Goal: Check status

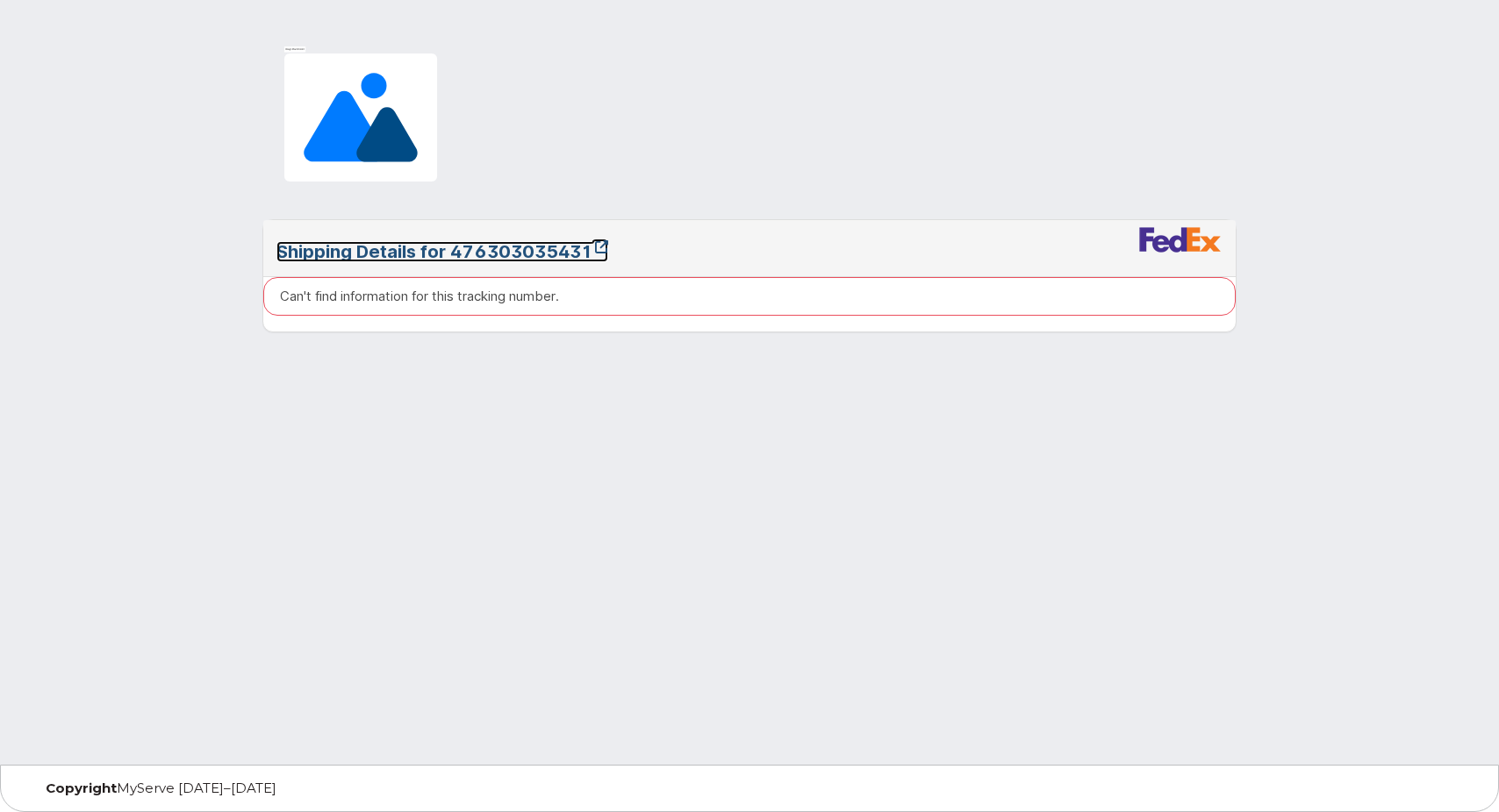
click at [607, 248] on icon at bounding box center [601, 247] width 14 height 14
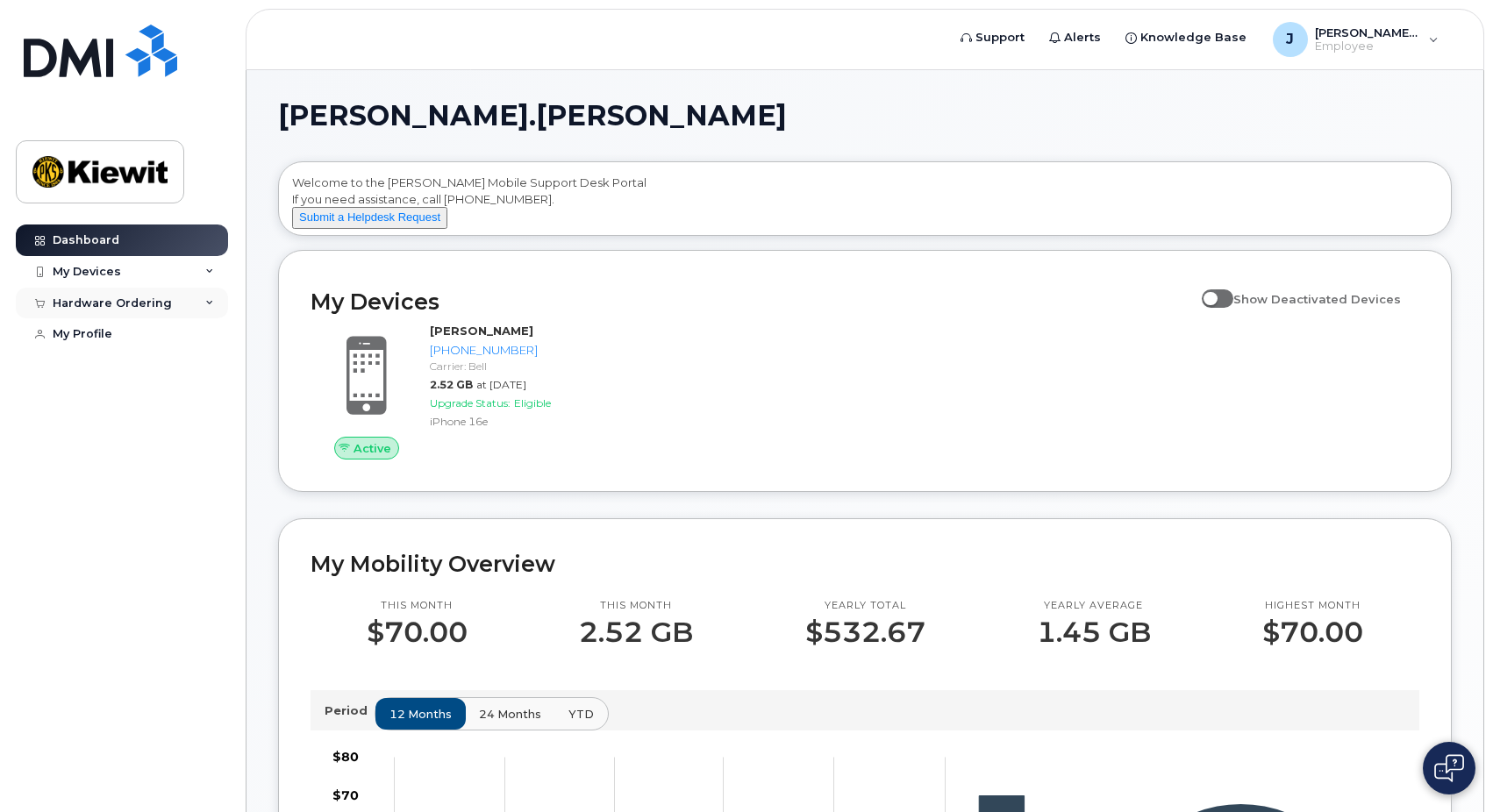
click at [139, 304] on div "Hardware Ordering" at bounding box center [111, 303] width 119 height 15
click at [96, 329] on div "My Orders" at bounding box center [92, 335] width 63 height 15
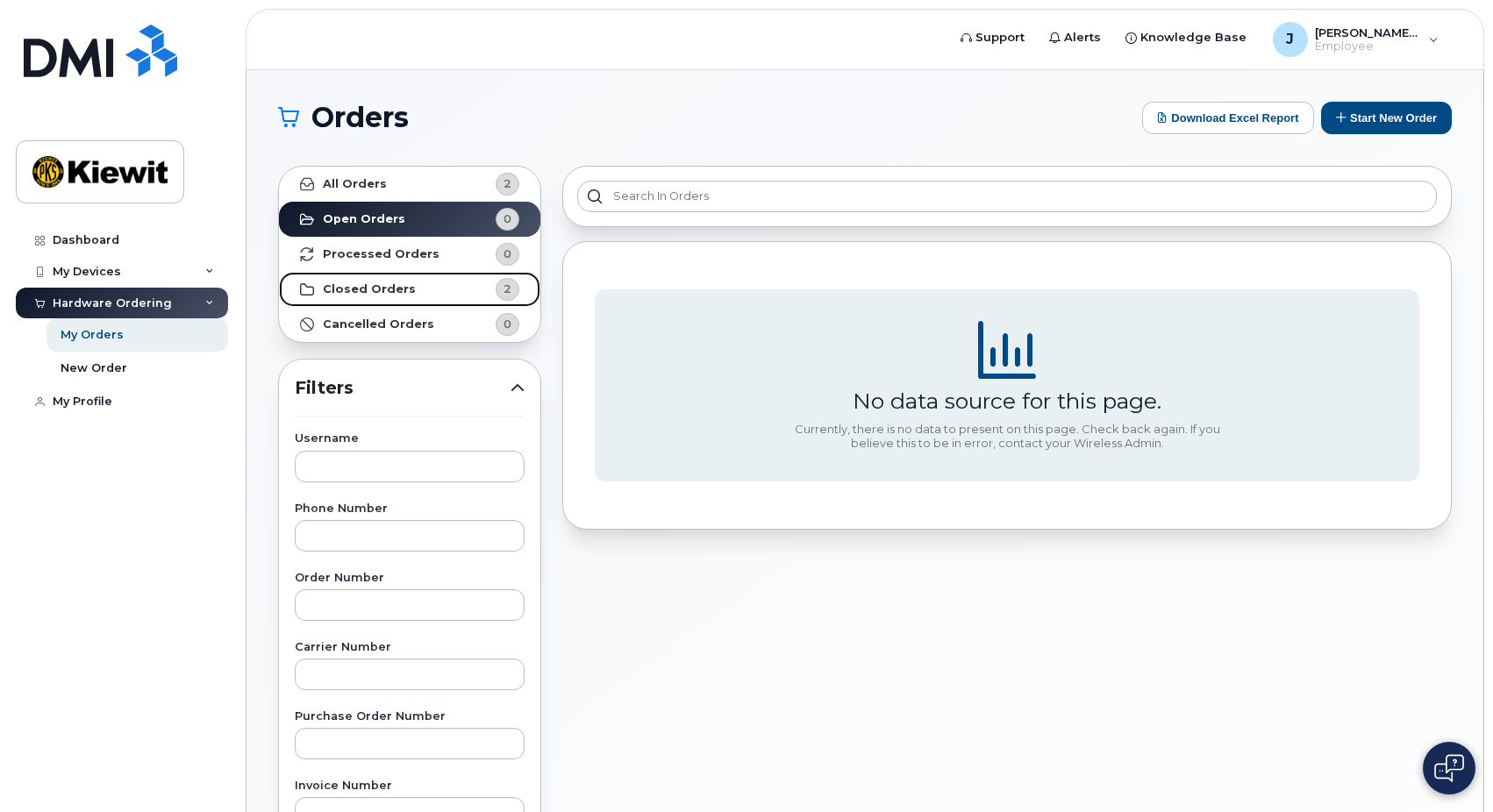
click at [338, 289] on strong "Closed Orders" at bounding box center [370, 289] width 93 height 15
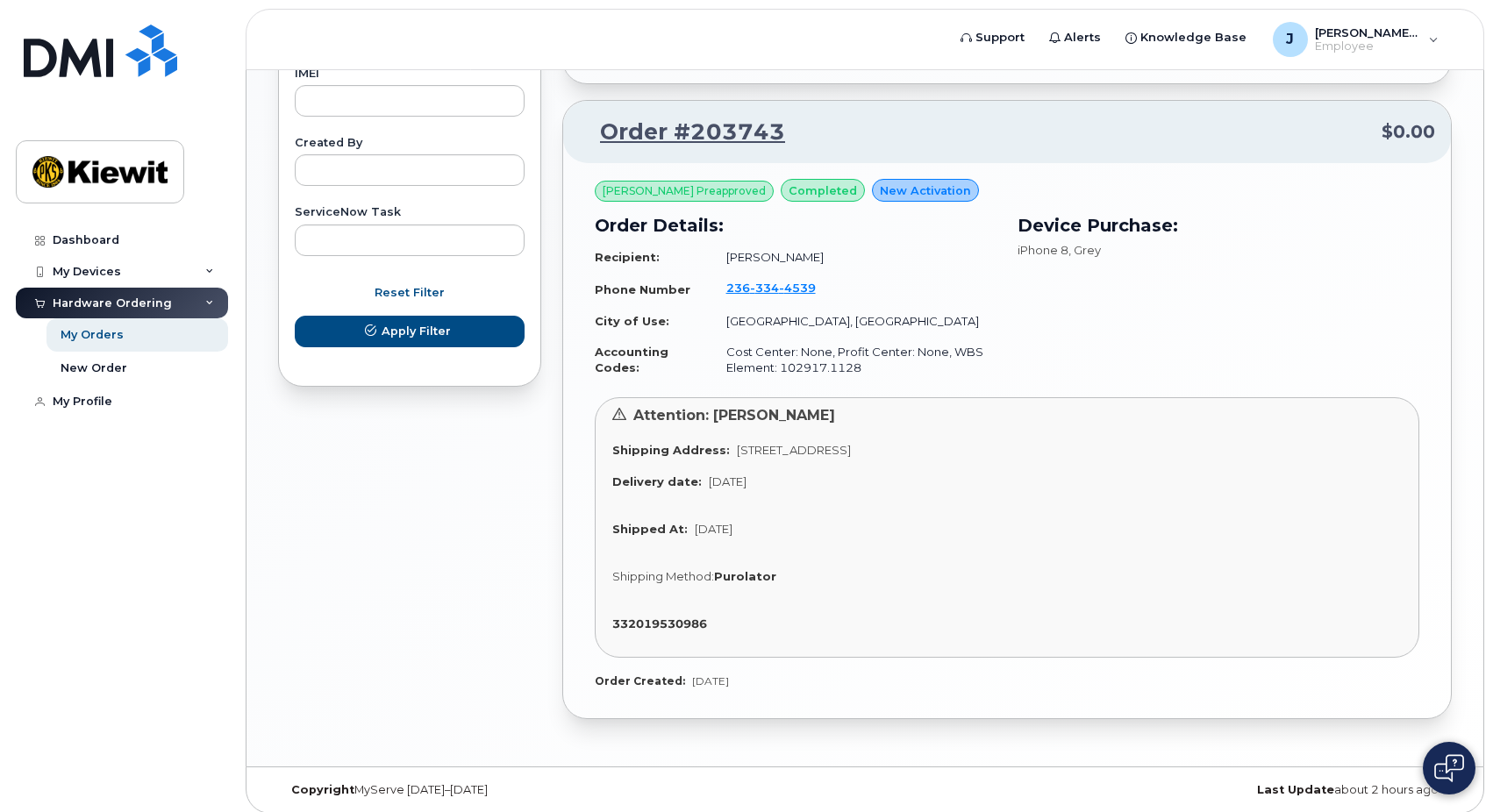
scroll to position [1001, 0]
